Goal: Task Accomplishment & Management: Manage account settings

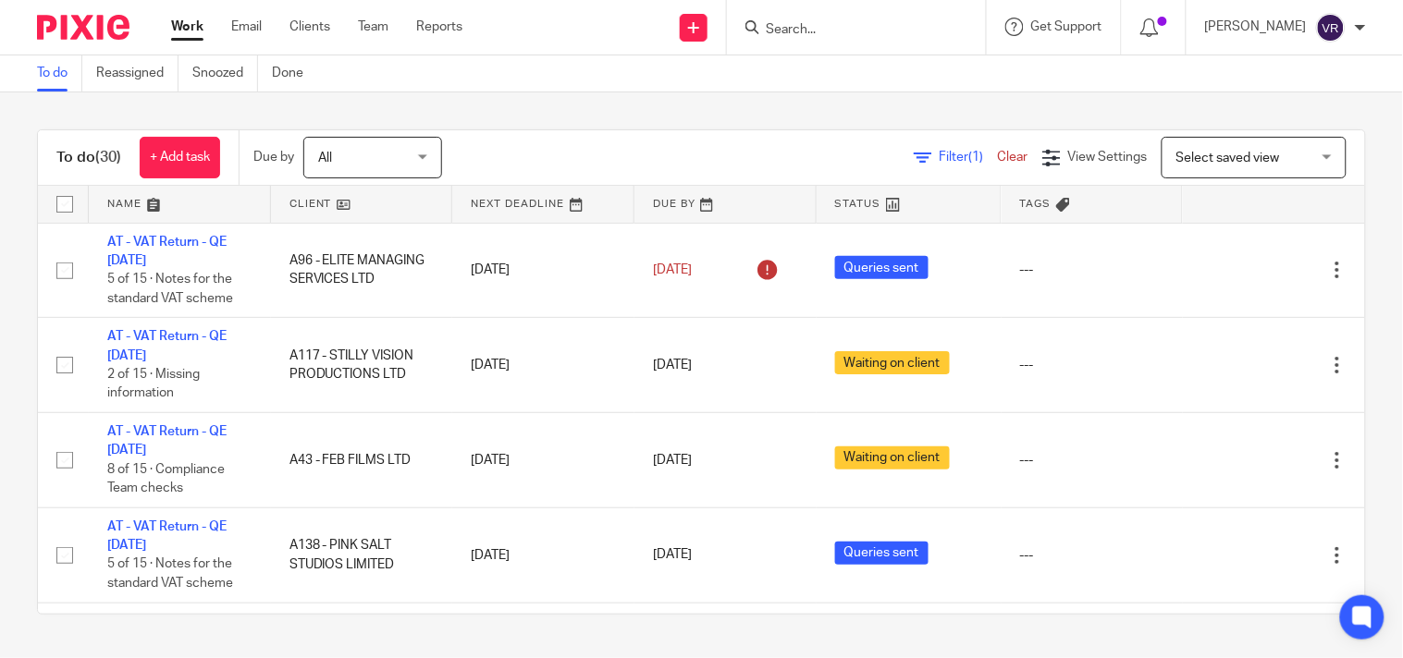
scroll to position [1935, 0]
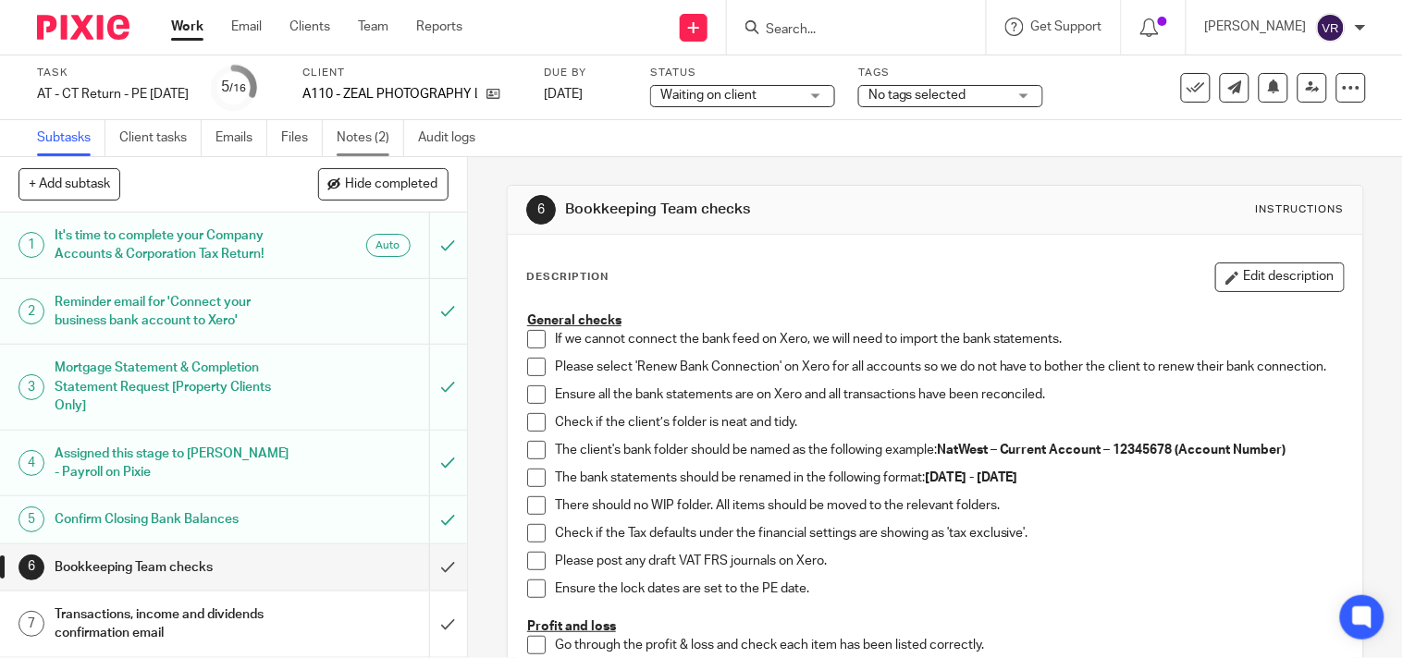
click at [362, 143] on link "Notes (2)" at bounding box center [370, 138] width 67 height 36
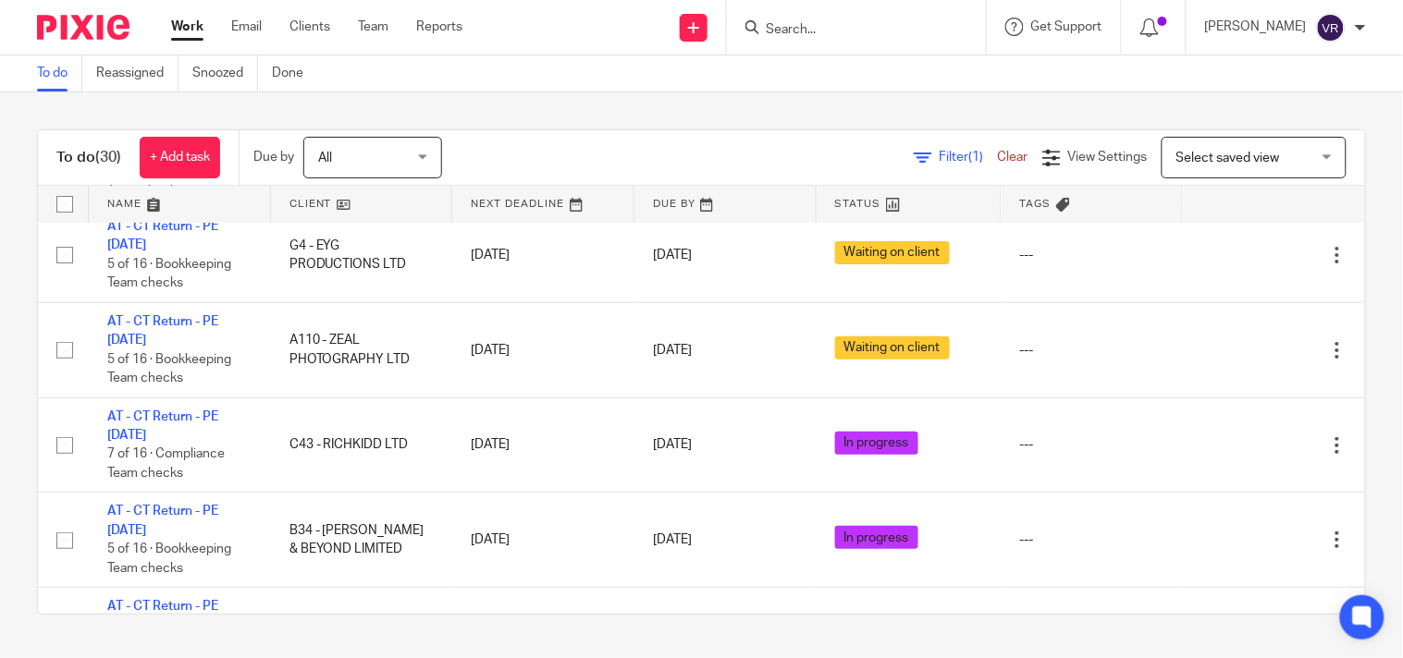
scroll to position [1952, 0]
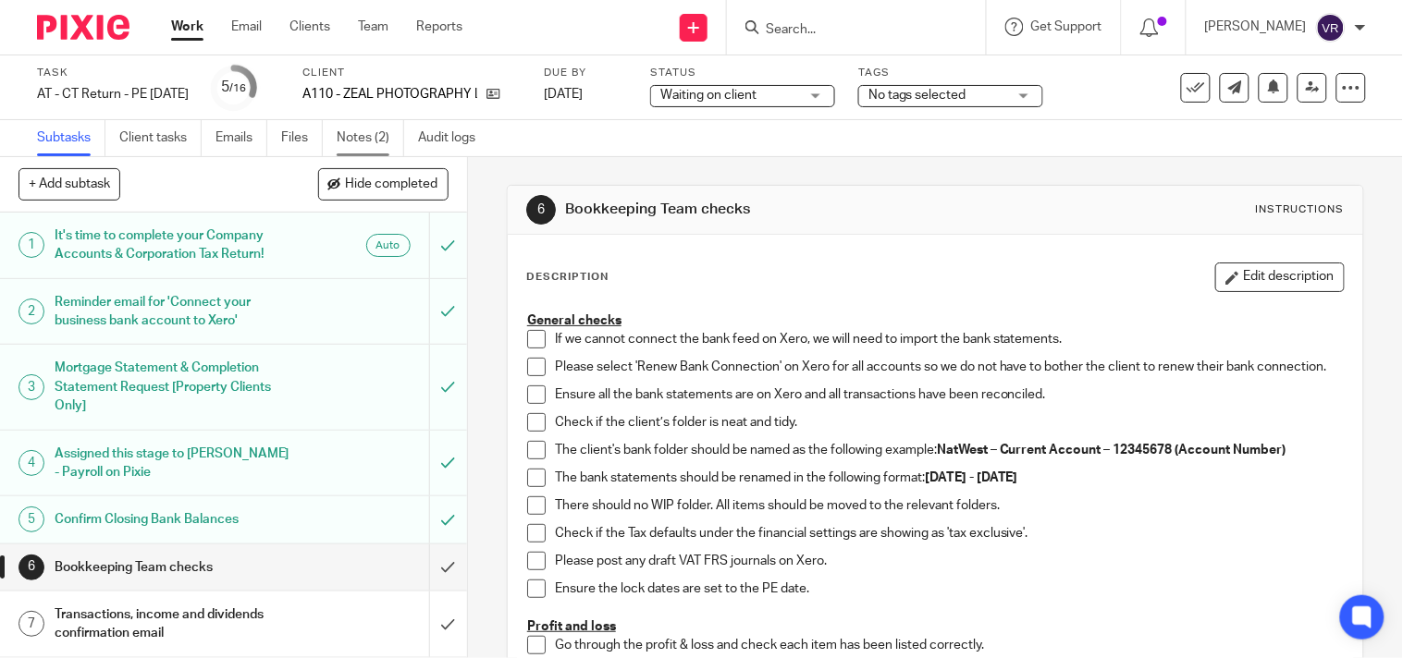
click at [381, 132] on link "Notes (2)" at bounding box center [370, 138] width 67 height 36
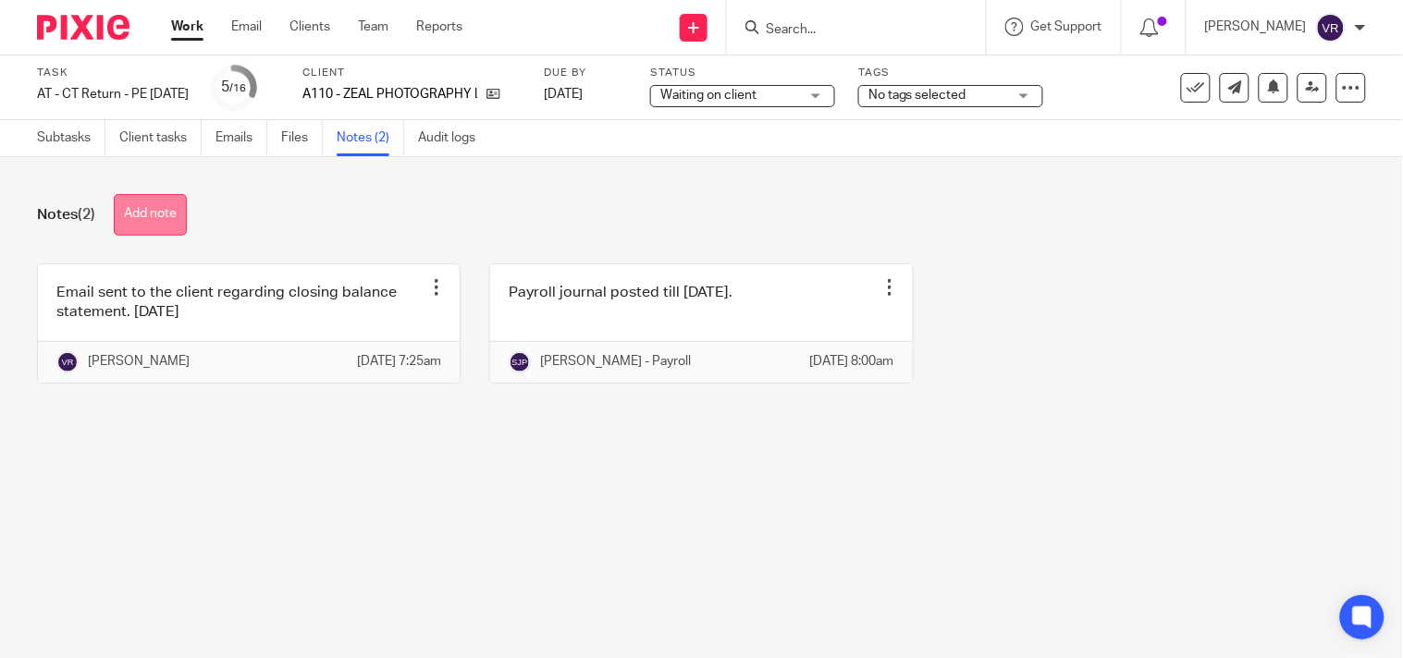
click at [176, 209] on button "Add note" at bounding box center [150, 215] width 73 height 42
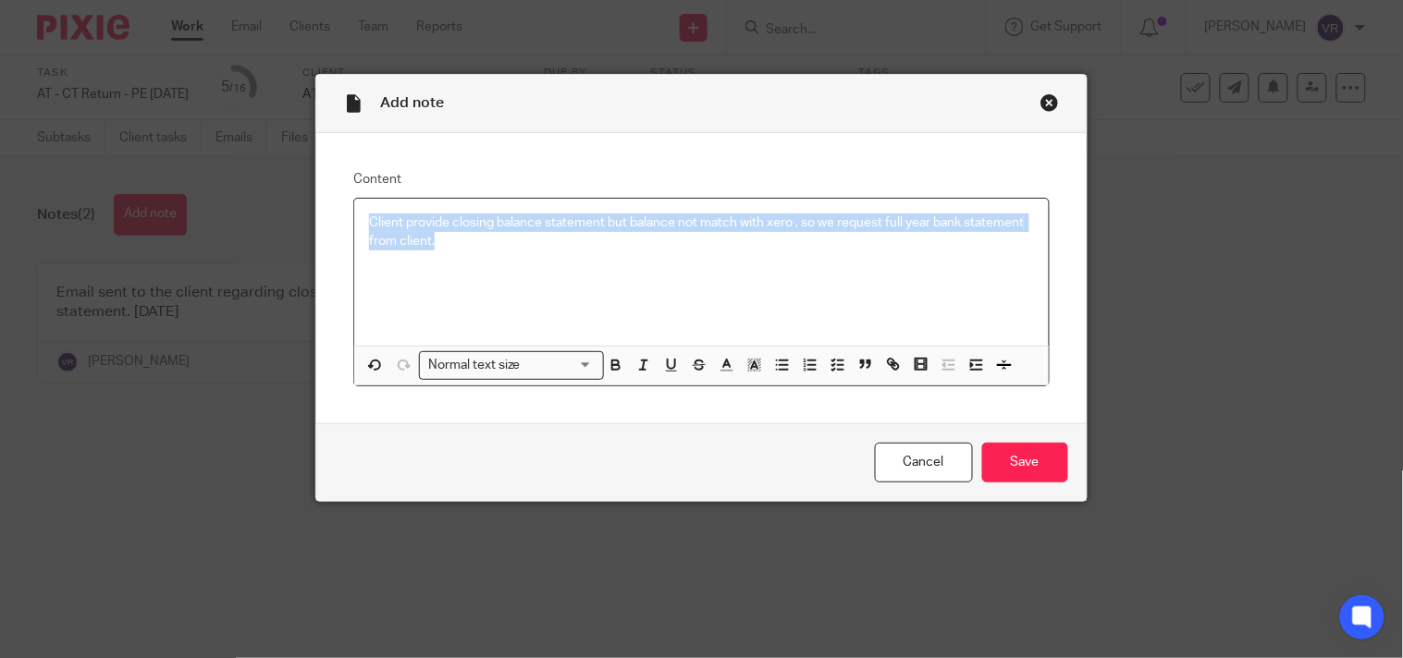
copy p "Client provide closing balance statement but balance not match with xero , so w…"
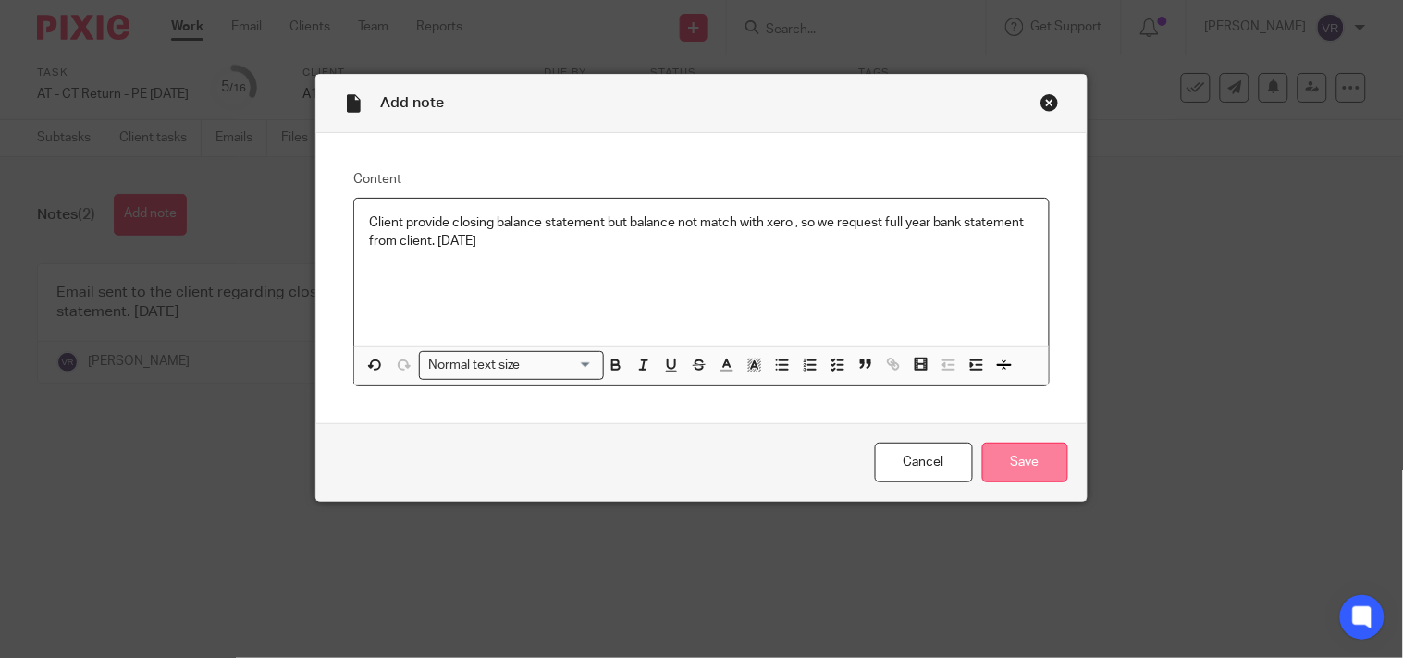
click at [990, 475] on input "Save" at bounding box center [1025, 463] width 86 height 40
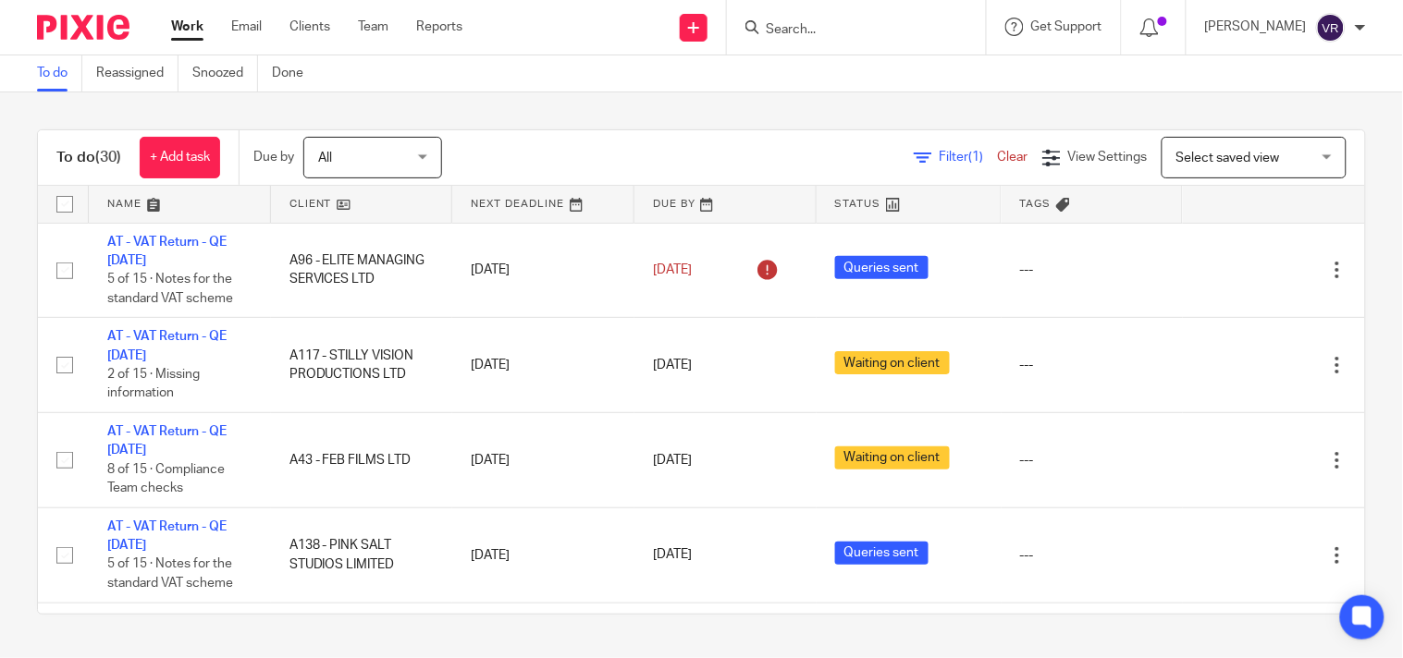
click at [833, 18] on form at bounding box center [862, 27] width 197 height 23
click at [834, 29] on input "Search" at bounding box center [847, 30] width 166 height 17
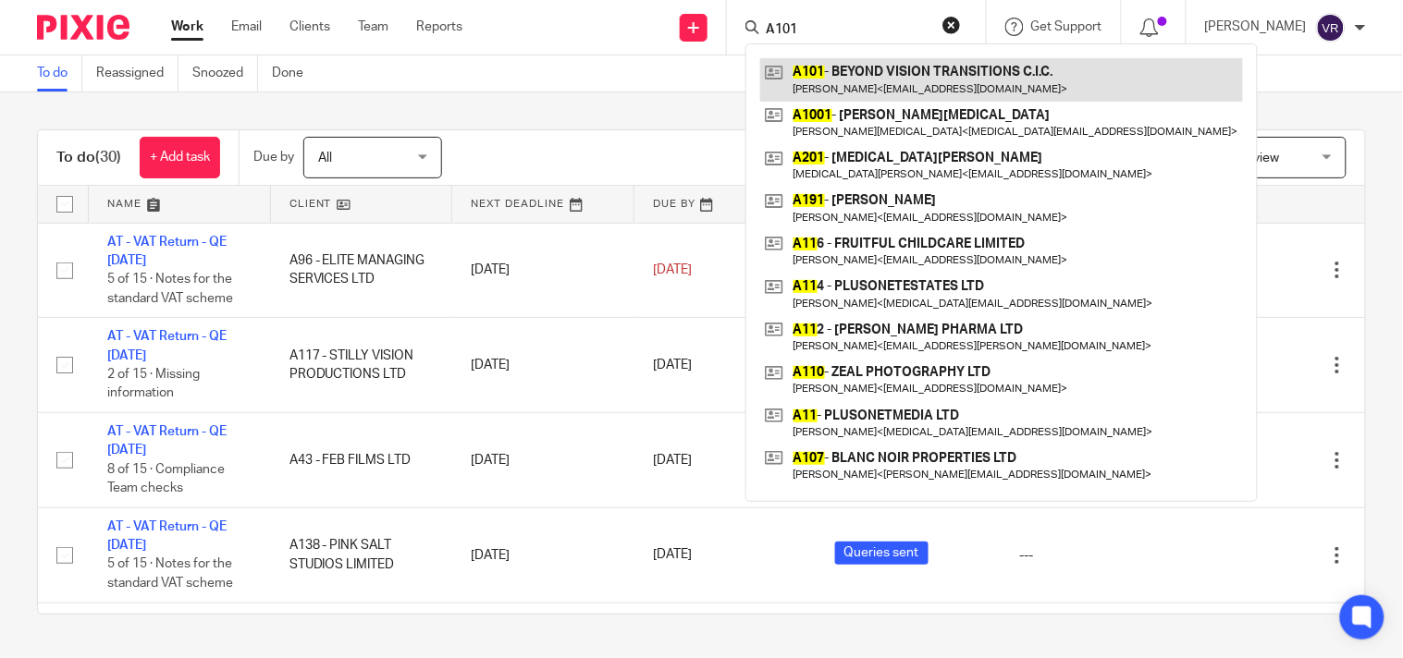
type input "A101"
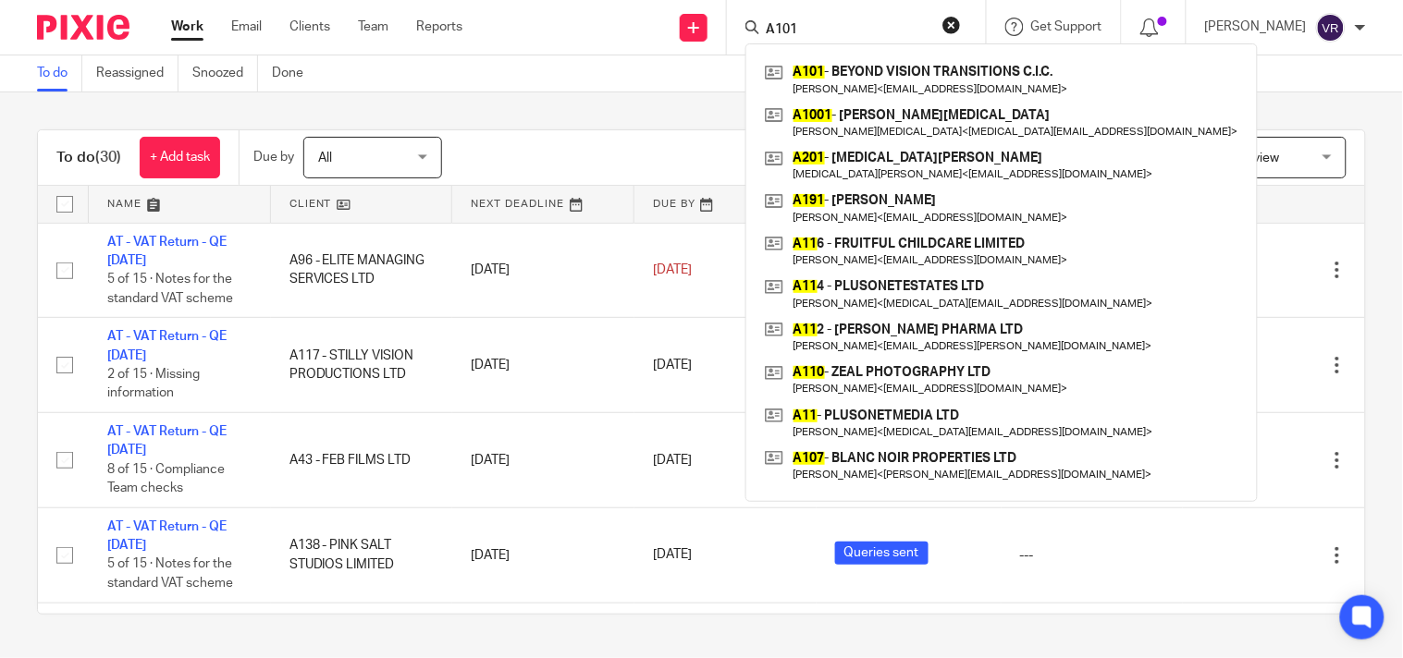
click at [680, 103] on div "To do (30) + Add task Due by All All Today Tomorrow This week Next week This mo…" at bounding box center [701, 371] width 1403 height 559
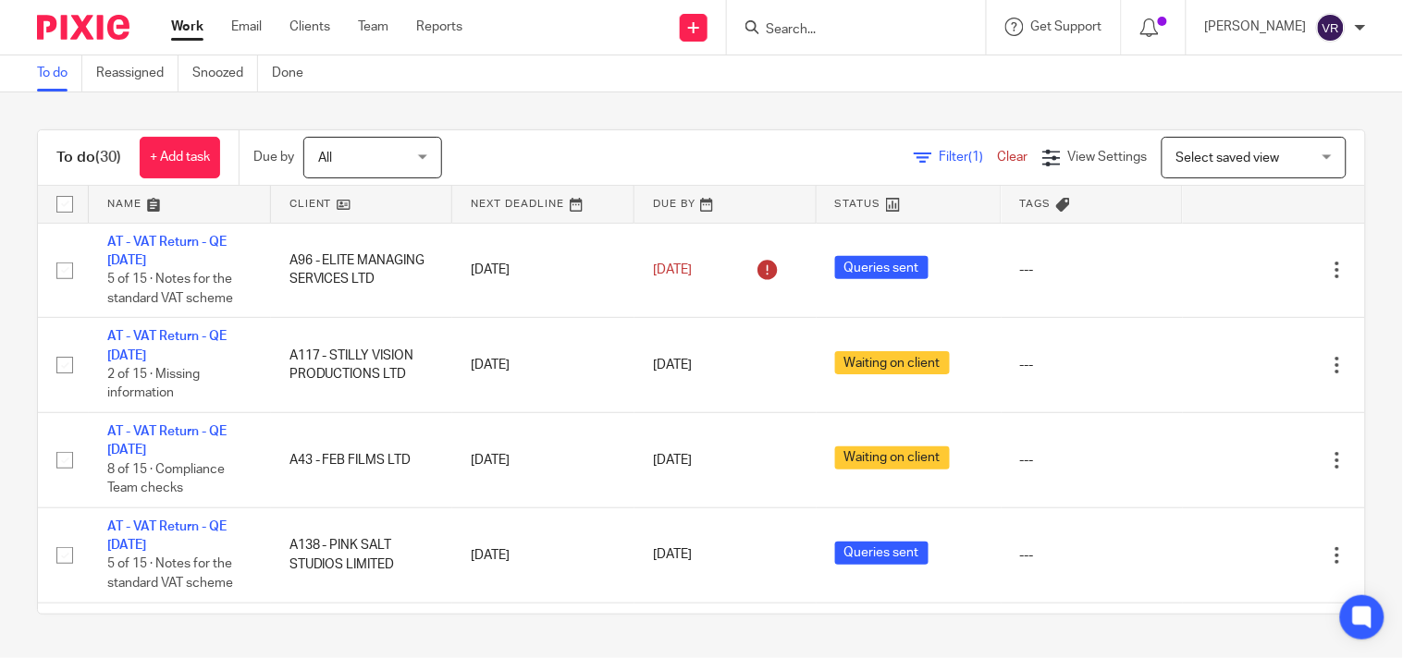
click at [705, 103] on div "To do (30) + Add task Due by All All Today Tomorrow This week Next week This mo…" at bounding box center [701, 371] width 1403 height 559
click at [816, 35] on input "Search" at bounding box center [847, 30] width 166 height 17
type input "N"
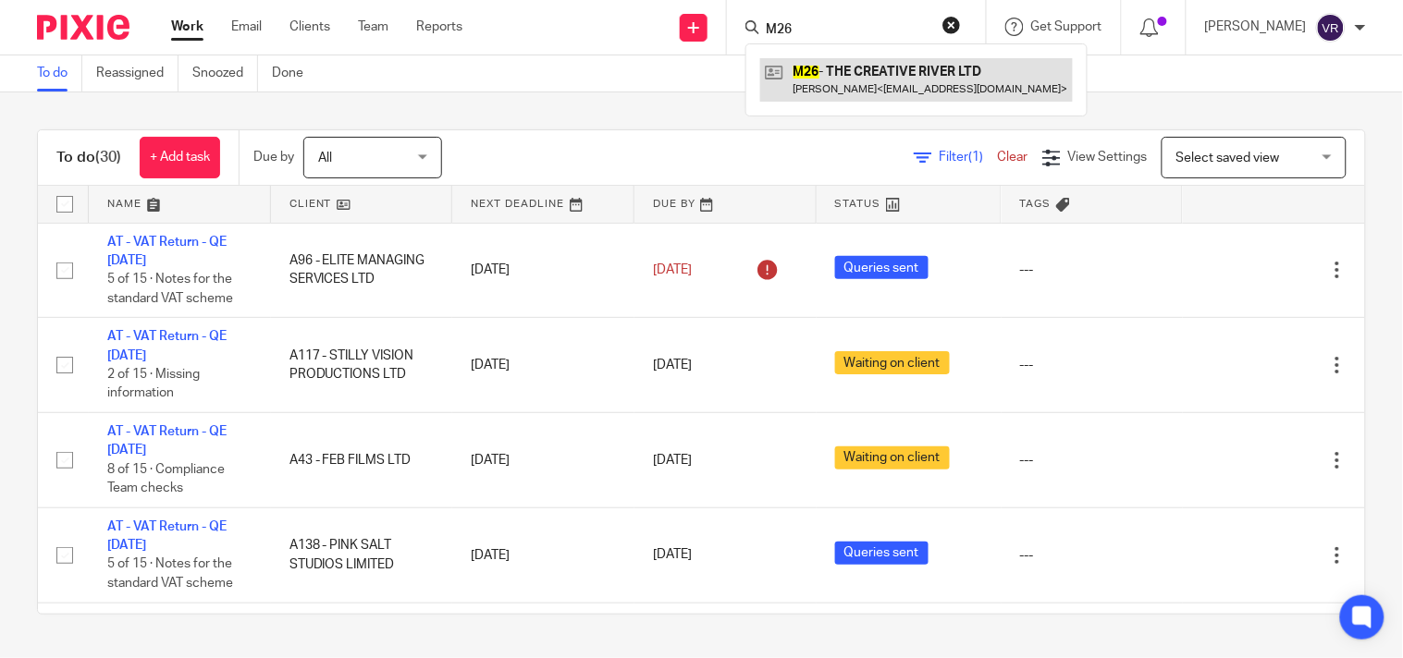
type input "M26"
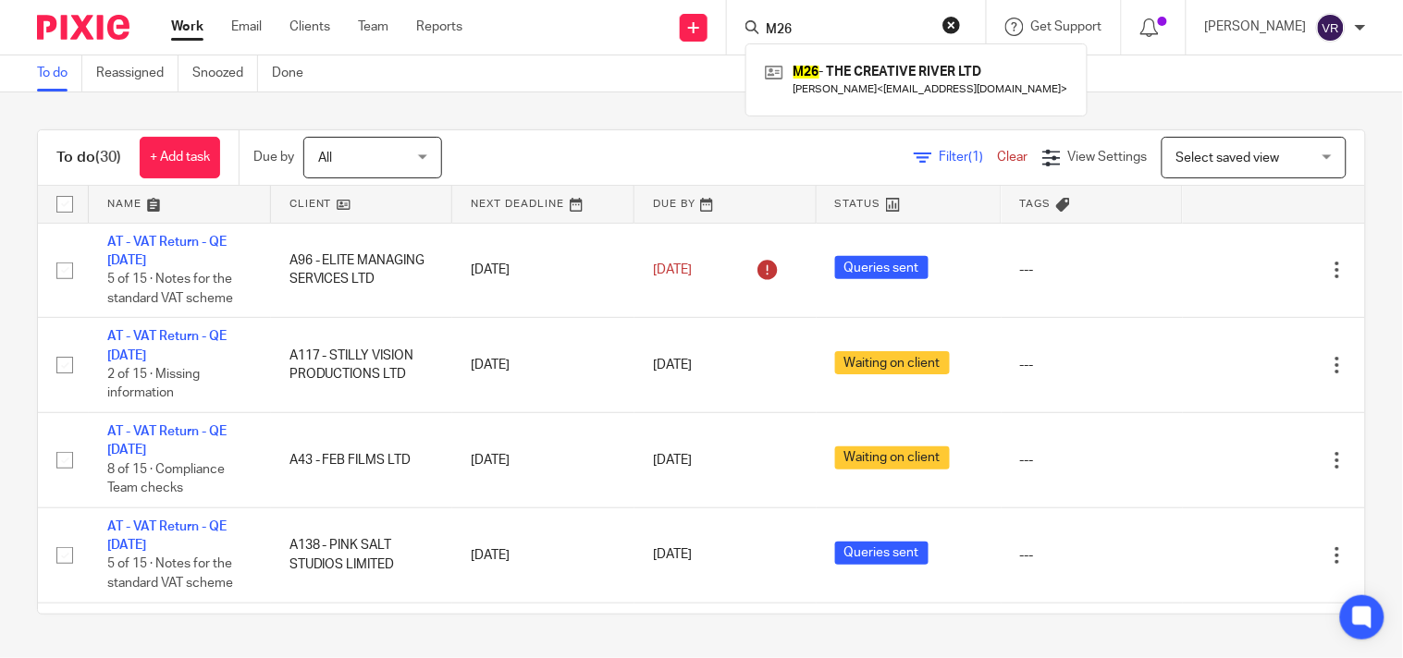
click at [726, 109] on div "To do (30) + Add task Due by All All Today Tomorrow This week Next week This mo…" at bounding box center [701, 371] width 1403 height 559
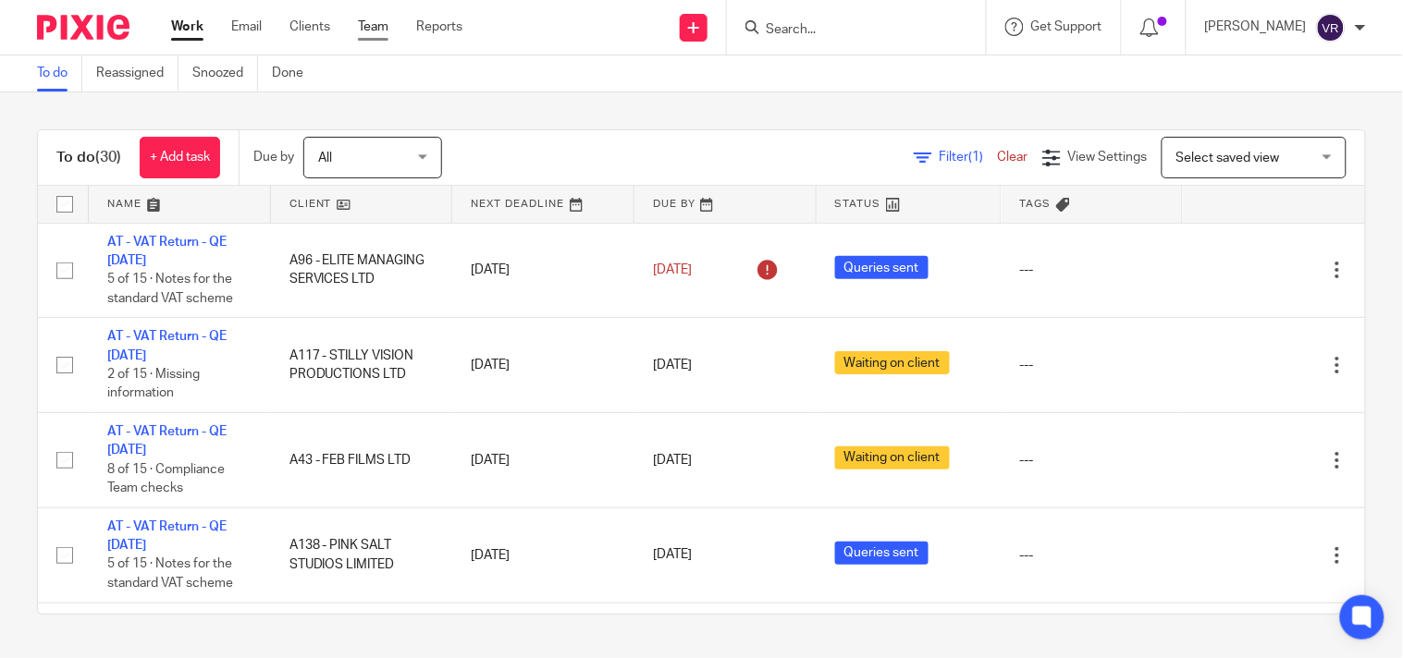
click at [368, 32] on link "Team" at bounding box center [373, 27] width 31 height 18
click at [824, 22] on input "Search" at bounding box center [847, 30] width 166 height 17
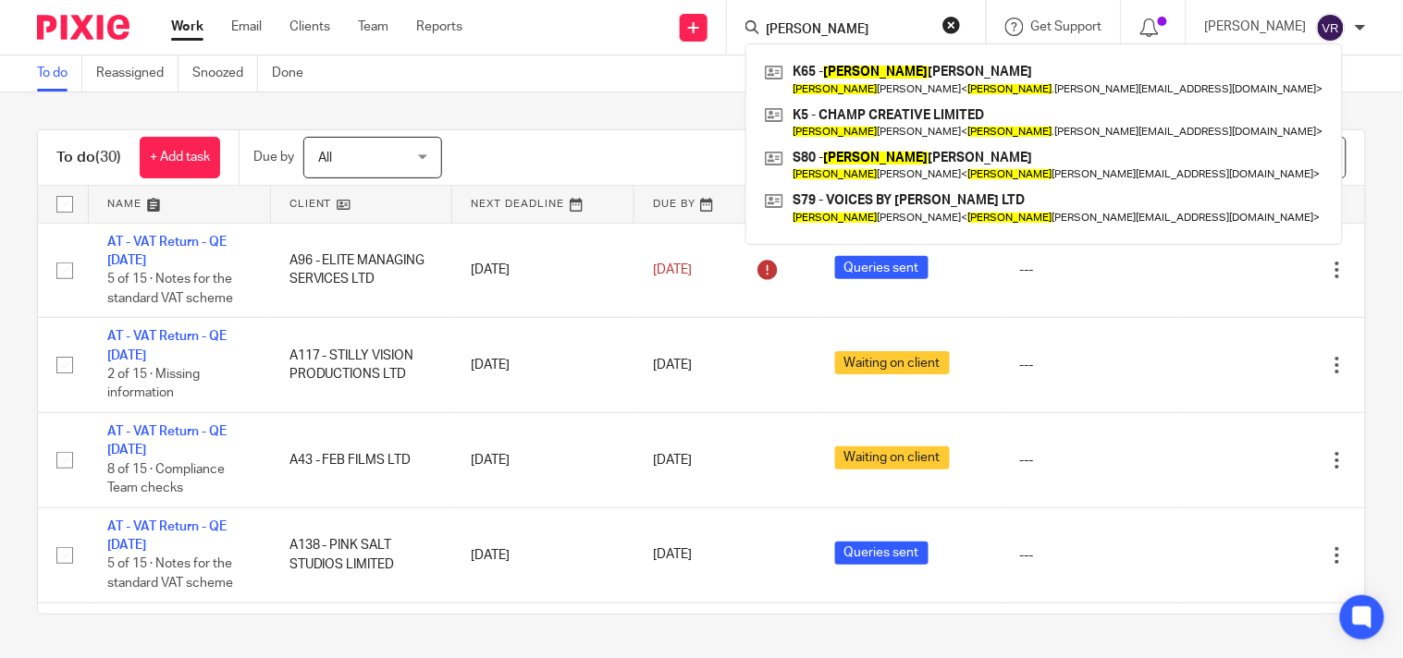
click at [853, 25] on input "joanna" at bounding box center [847, 30] width 166 height 17
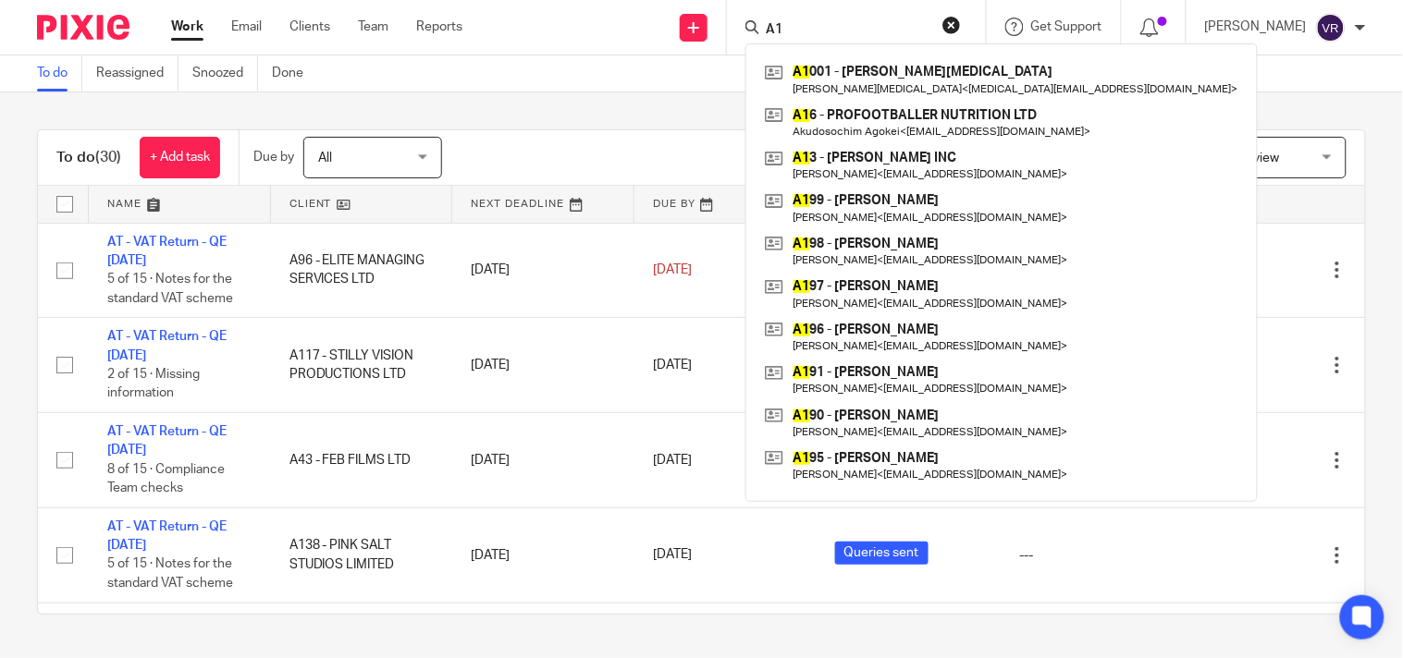
type input "A"
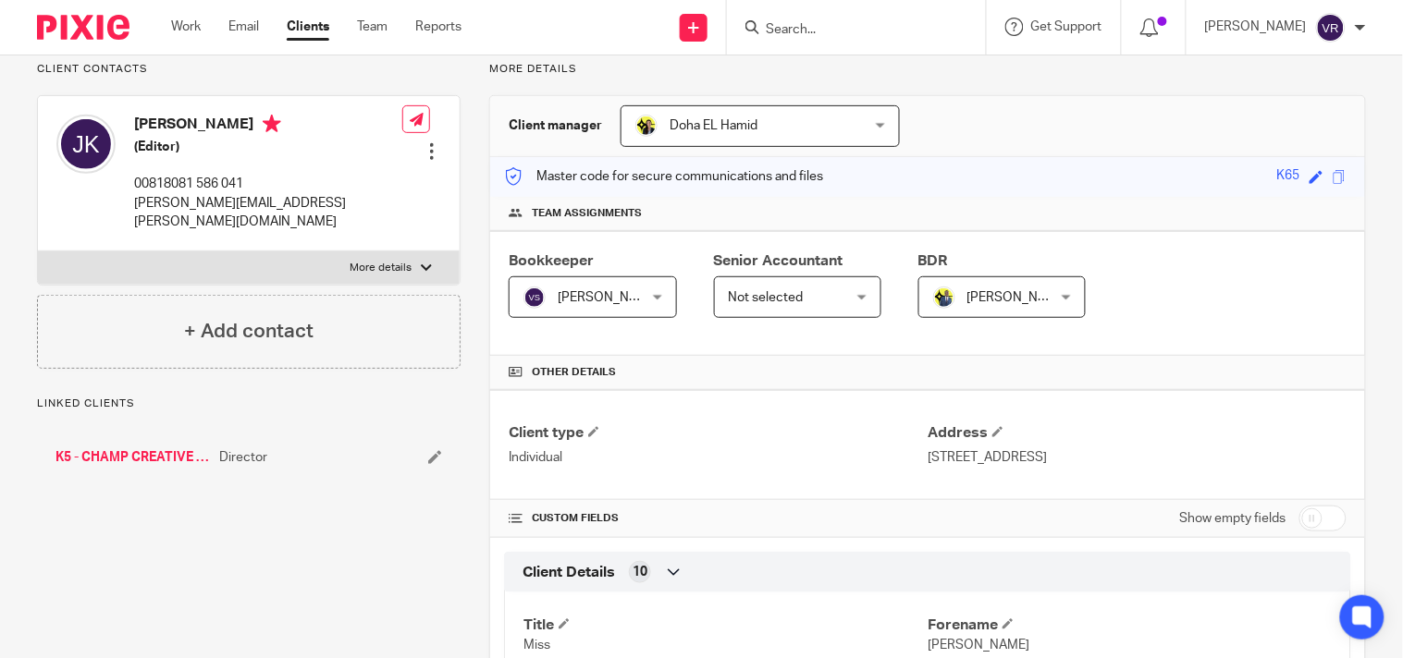
scroll to position [103, 0]
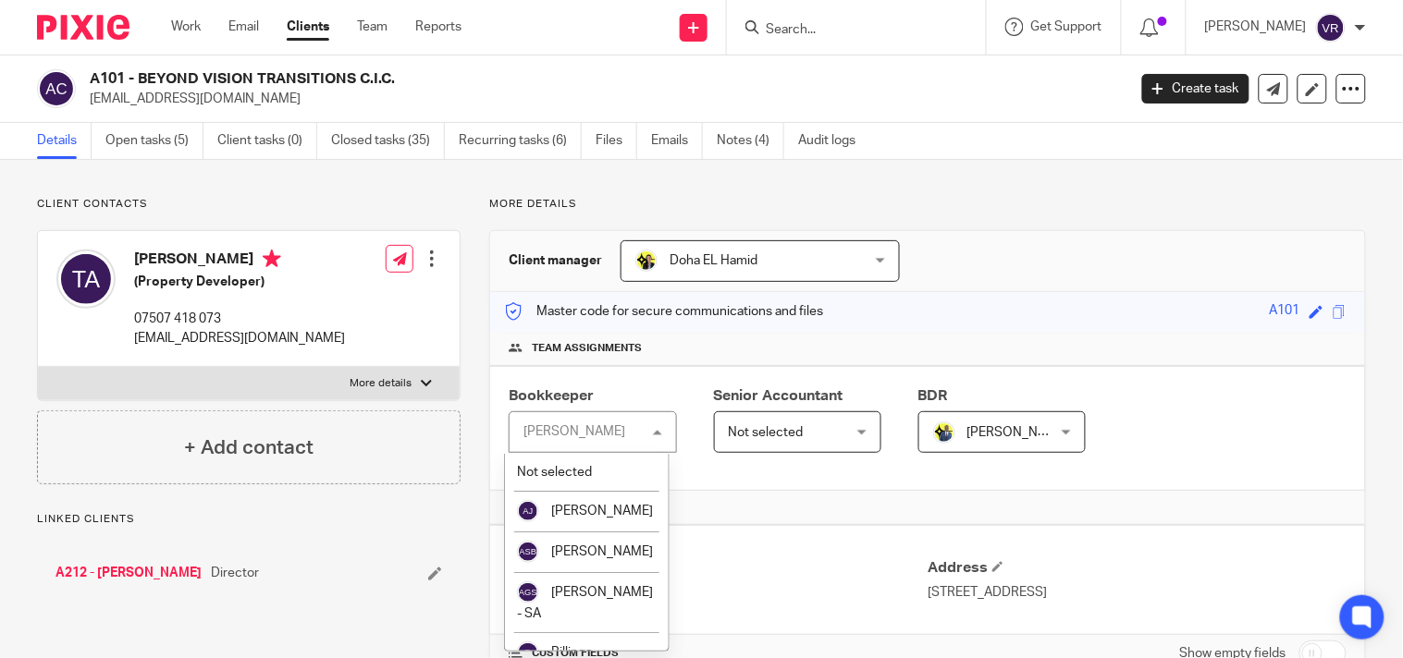
click at [994, 241] on div "Client manager [GEOGRAPHIC_DATA][PERSON_NAME] [GEOGRAPHIC_DATA][PERSON_NAME] [P…" at bounding box center [927, 261] width 875 height 61
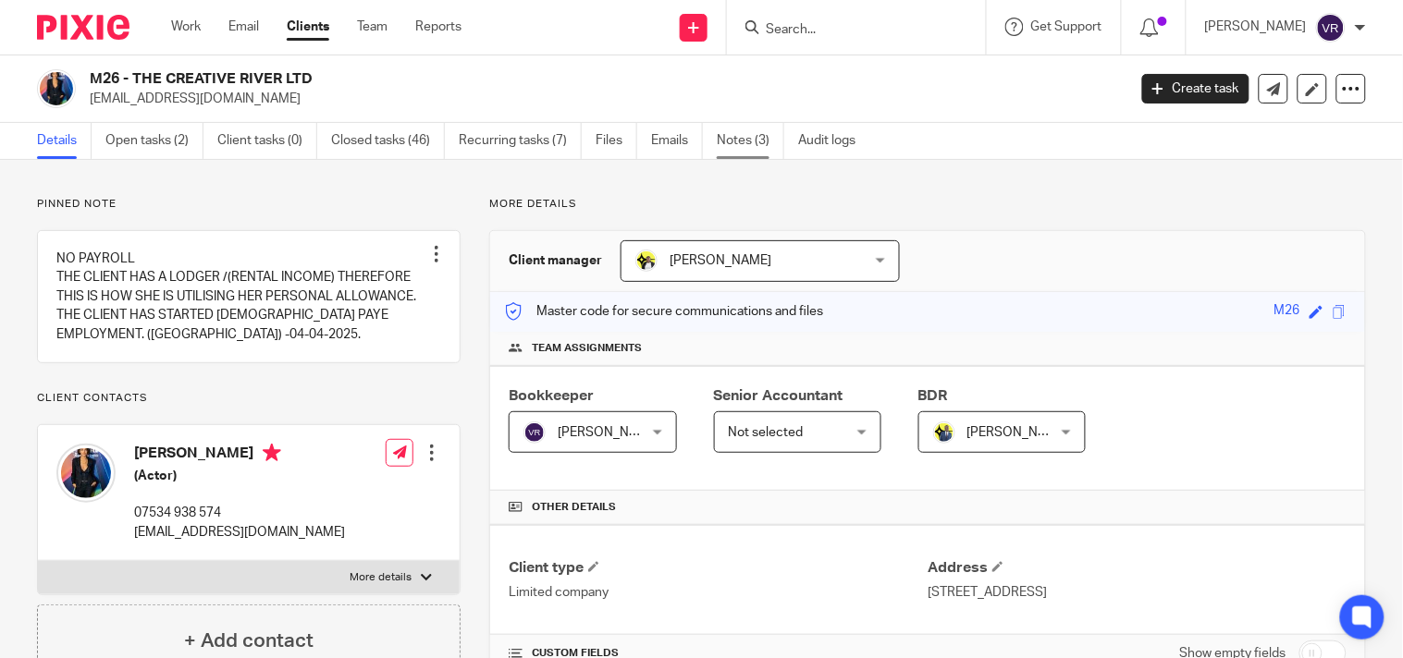
click at [747, 140] on link "Notes (3)" at bounding box center [750, 141] width 67 height 36
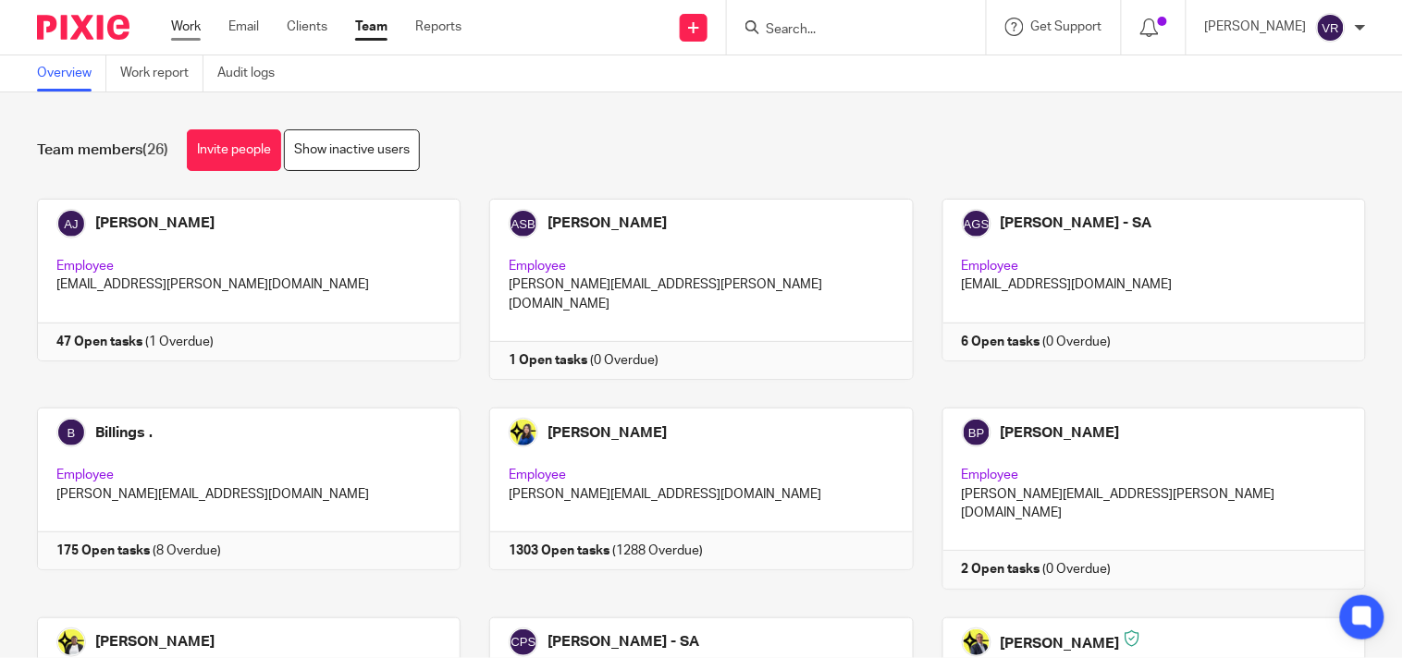
click at [192, 20] on link "Work" at bounding box center [186, 27] width 30 height 18
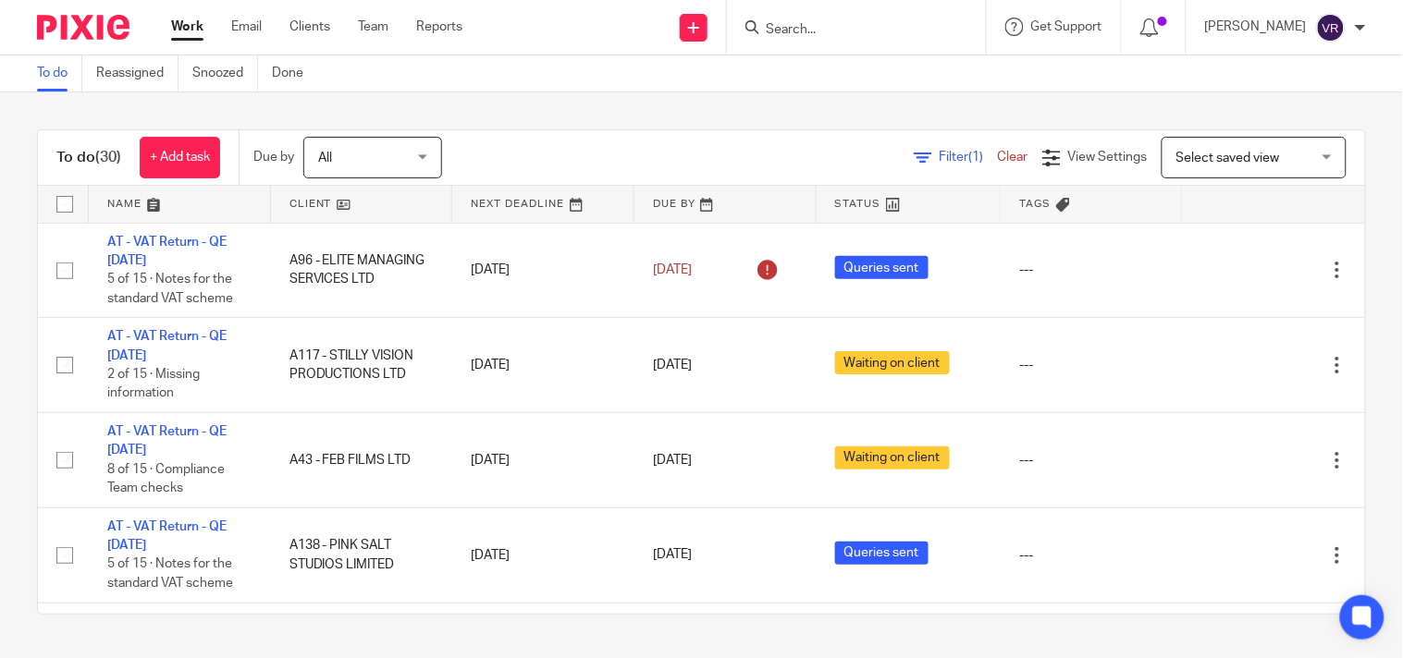
click at [585, 86] on div "To do Reassigned Snoozed Done" at bounding box center [701, 73] width 1403 height 37
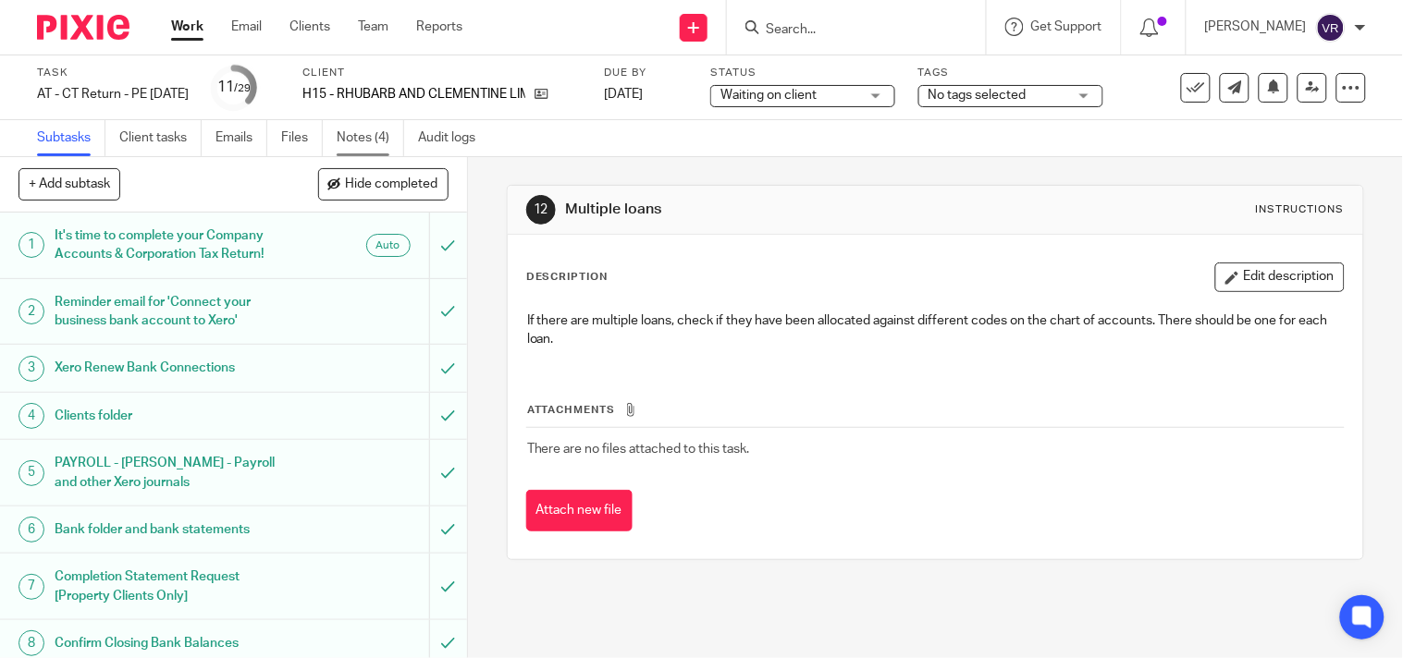
click at [391, 140] on link "Notes (4)" at bounding box center [370, 138] width 67 height 36
